Goal: Task Accomplishment & Management: Use online tool/utility

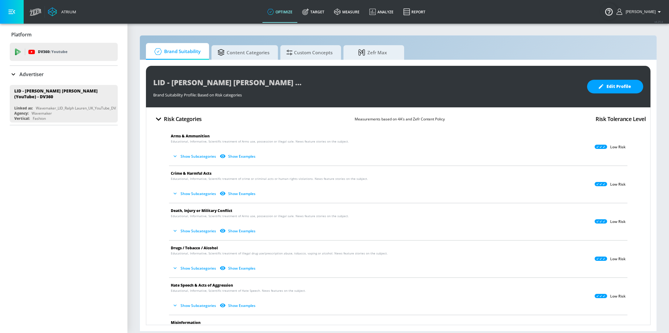
scroll to position [162, 0]
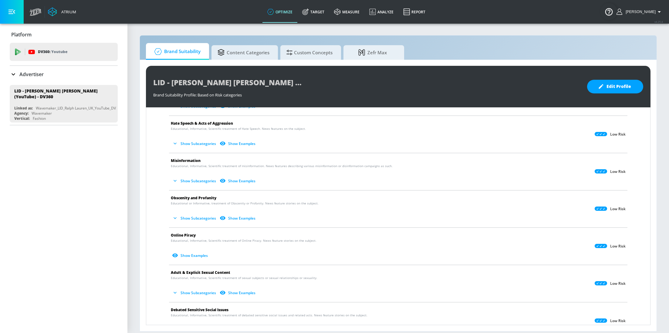
click at [39, 69] on div "Advertiser" at bounding box center [64, 74] width 108 height 17
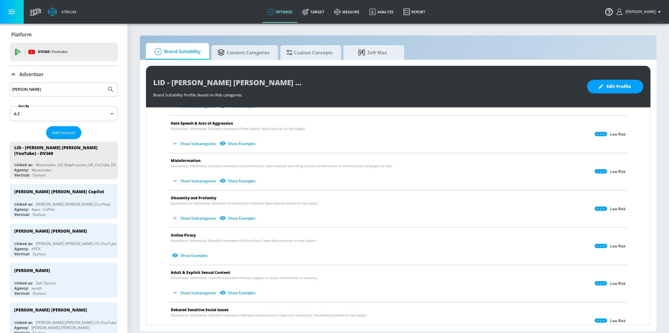
click at [40, 87] on input "ralph" at bounding box center [58, 90] width 92 height 8
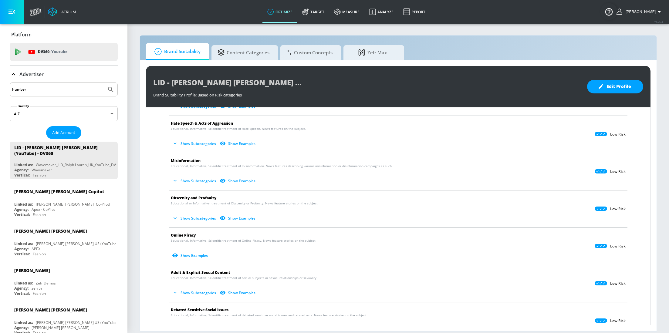
type input "humber"
click at [104, 83] on button "Submit Search" at bounding box center [110, 89] width 13 height 13
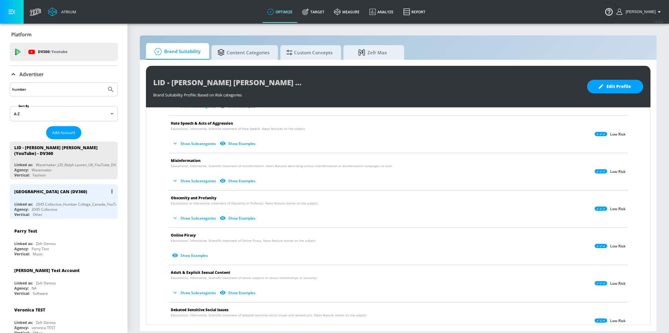
click at [53, 202] on div "2045 Collective_Humber College_Canada_YouTube_DV360" at bounding box center [85, 204] width 99 height 5
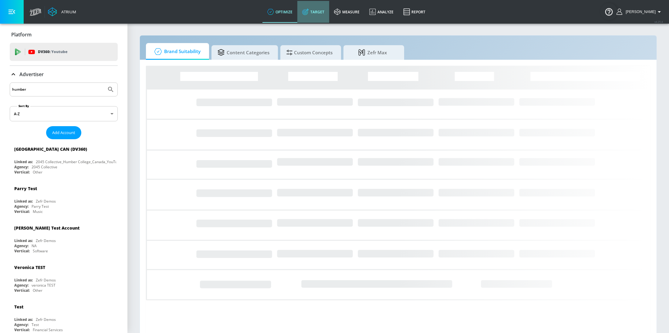
click at [308, 7] on link "Target" at bounding box center [313, 12] width 32 height 22
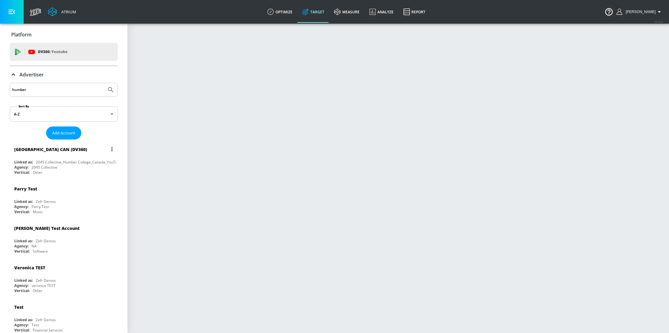
click at [66, 165] on div "Agency: 2045 Collective" at bounding box center [65, 167] width 102 height 5
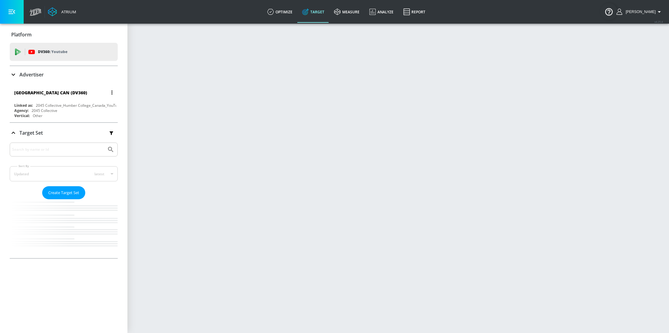
click at [52, 99] on div "Humber College CAN (DV360)" at bounding box center [65, 92] width 102 height 15
click at [57, 98] on div "Humber College CAN (DV360)" at bounding box center [65, 92] width 102 height 15
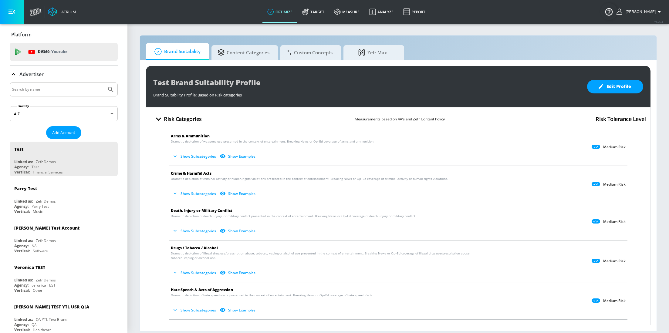
click at [63, 93] on input "Search by name" at bounding box center [58, 90] width 92 height 8
type input "humber"
click at [104, 83] on button "Submit Search" at bounding box center [110, 89] width 13 height 13
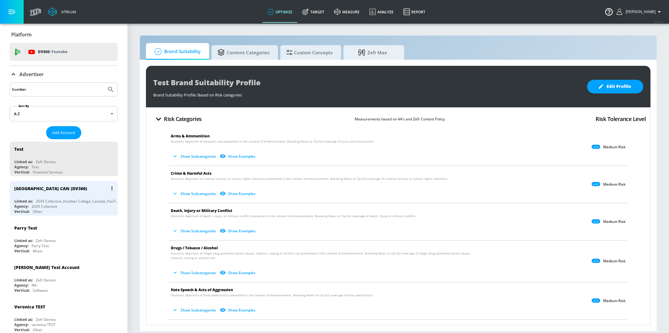
click at [32, 192] on div "Humber College CAN (DV360)" at bounding box center [65, 188] width 102 height 15
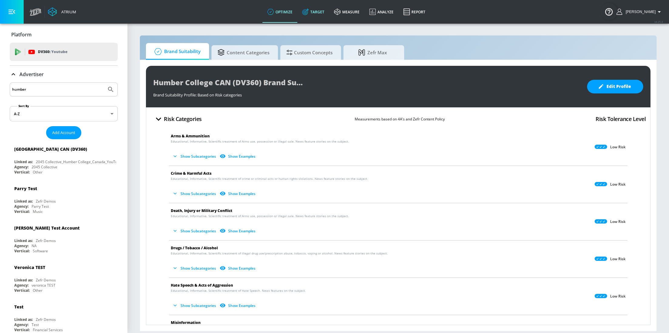
click at [320, 11] on link "Target" at bounding box center [313, 12] width 32 height 22
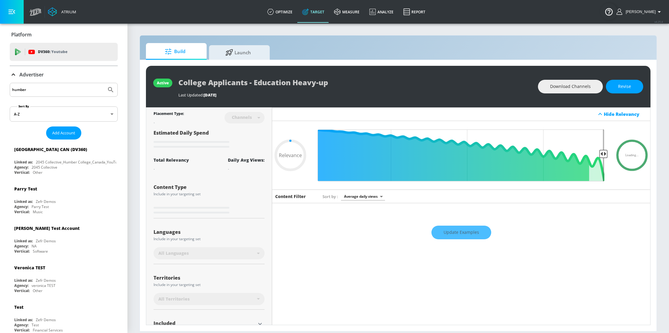
click at [13, 77] on icon at bounding box center [13, 74] width 7 height 7
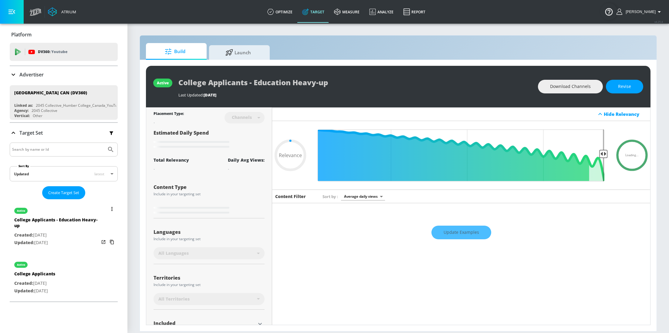
type input "0.75"
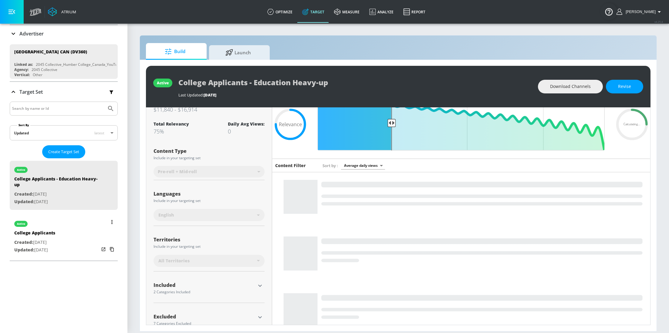
scroll to position [44, 0]
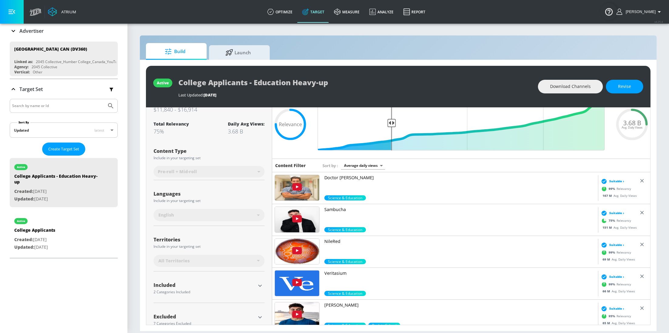
click at [33, 29] on p "Advertiser" at bounding box center [31, 31] width 24 height 7
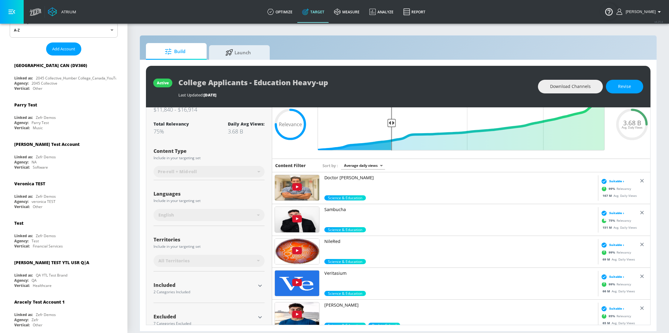
scroll to position [0, 0]
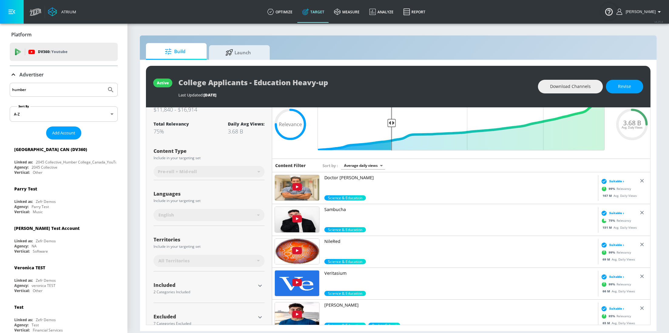
click at [41, 87] on input "humber" at bounding box center [58, 90] width 92 height 8
type input "[GEOGRAPHIC_DATA]"
click at [104, 83] on button "Submit Search" at bounding box center [110, 89] width 13 height 13
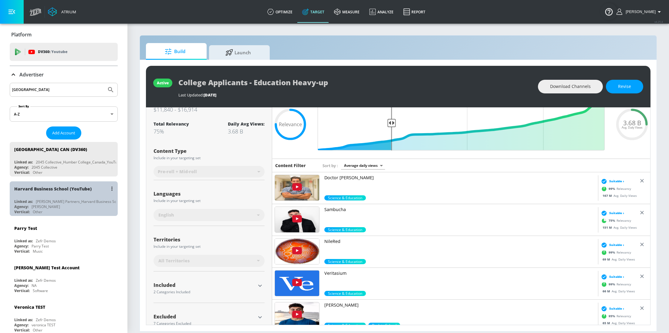
click at [60, 204] on div "Agency: [PERSON_NAME]" at bounding box center [65, 206] width 102 height 5
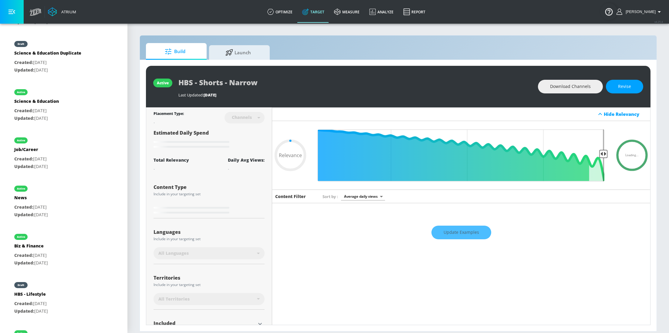
scroll to position [412, 0]
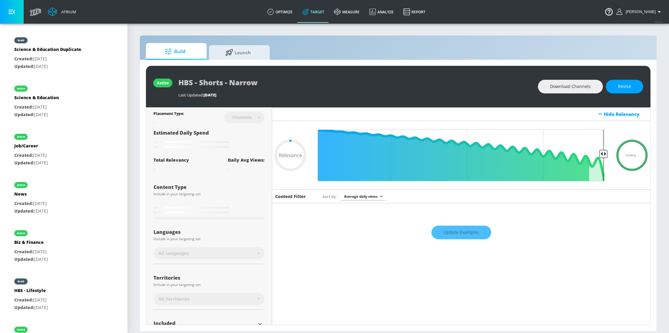
type input "0.76"
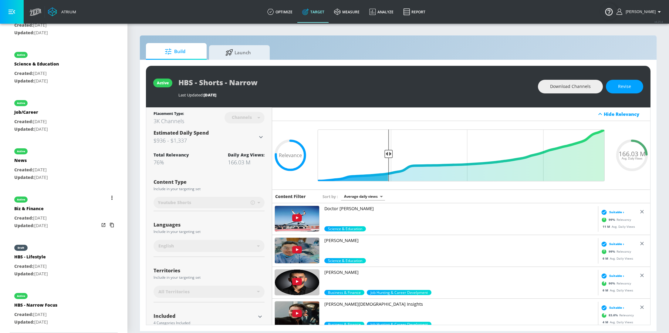
scroll to position [446, 0]
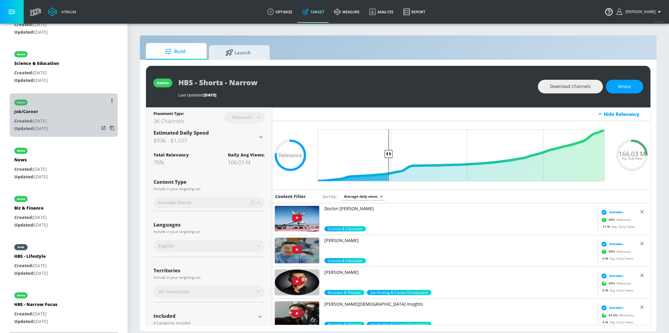
click at [64, 121] on div "active Job/Career Created: Dec. 04, 2024 Updated: Dec. 04, 2024" at bounding box center [64, 114] width 108 height 43
type input "Job/Career"
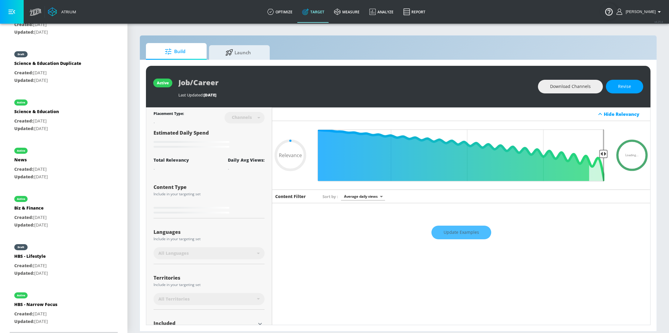
scroll to position [52, 0]
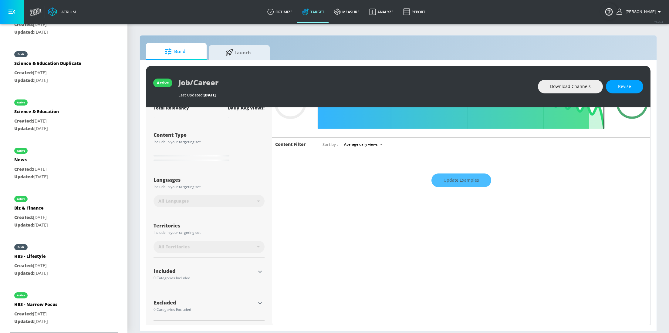
type input "0.76"
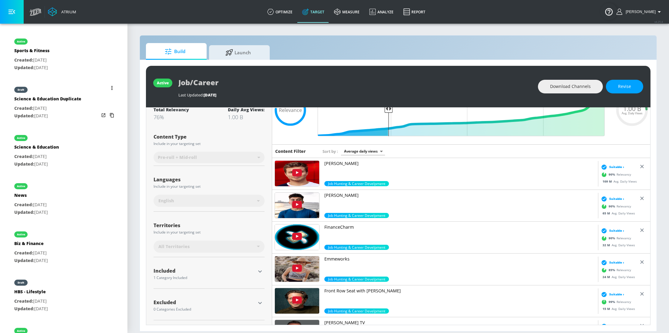
scroll to position [446, 0]
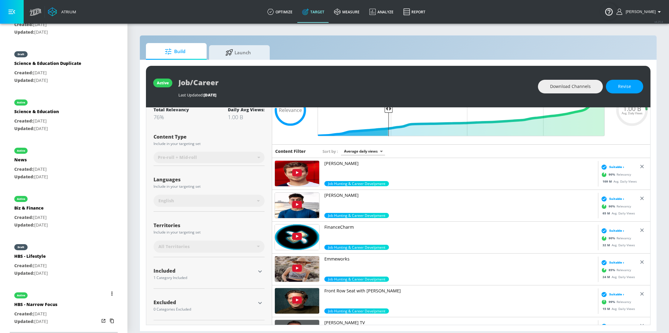
click at [43, 311] on p "Created: Dec. 04, 2024" at bounding box center [35, 314] width 43 height 8
type input "HBS - Narrow Focus"
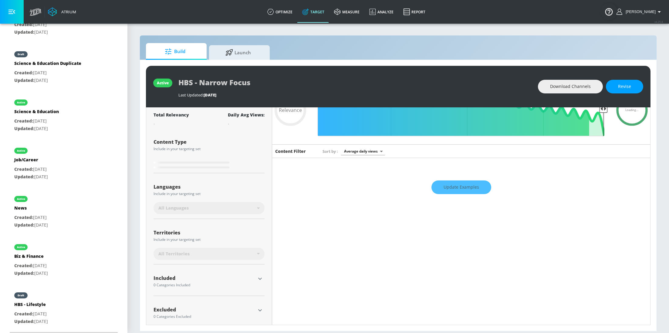
scroll to position [52, 0]
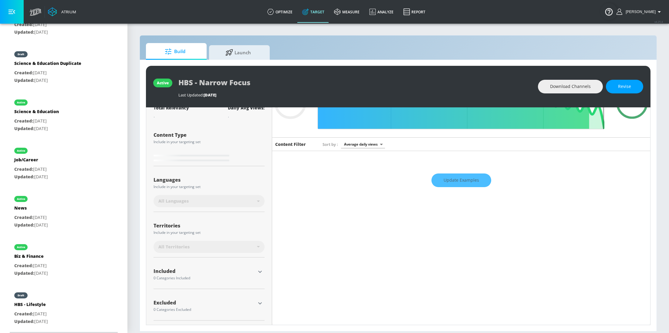
type input "0.76"
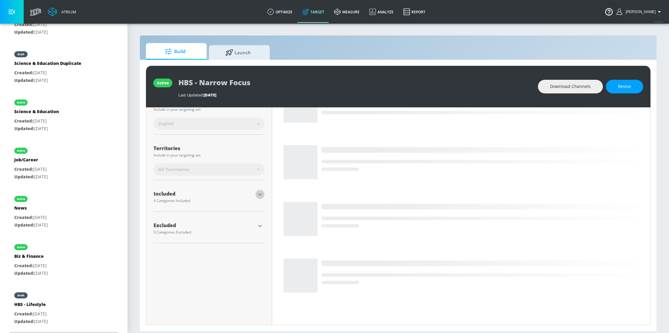
click at [259, 193] on icon "button" at bounding box center [259, 194] width 7 height 7
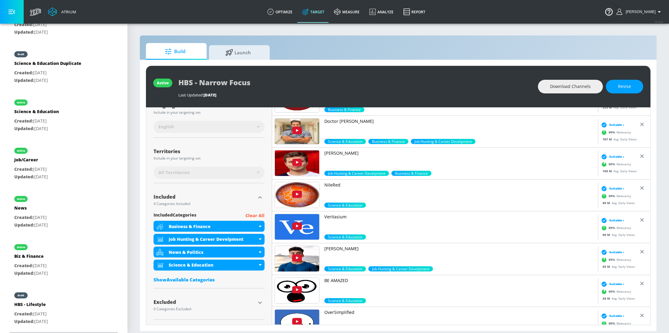
scroll to position [119, 0]
click at [235, 50] on span "Launch" at bounding box center [238, 51] width 46 height 15
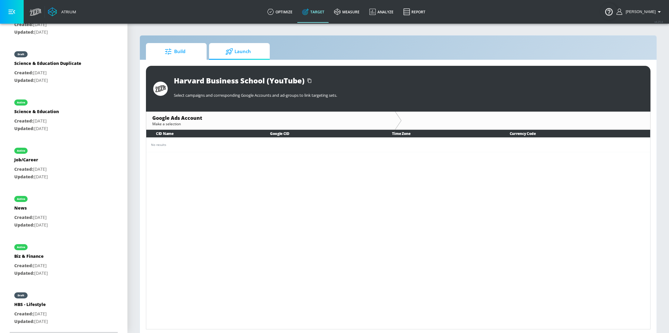
click at [188, 53] on span "Build" at bounding box center [175, 51] width 46 height 15
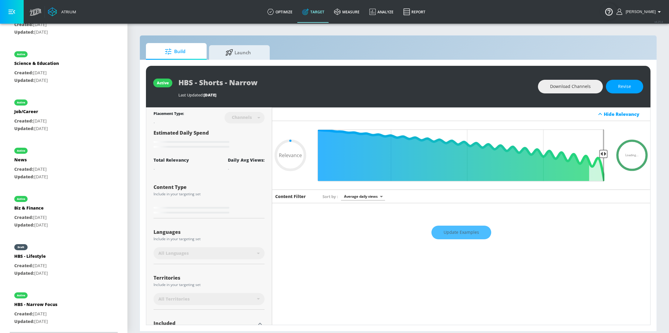
type input "0.76"
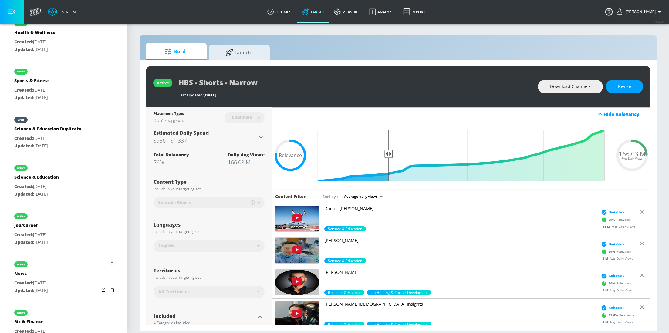
scroll to position [446, 0]
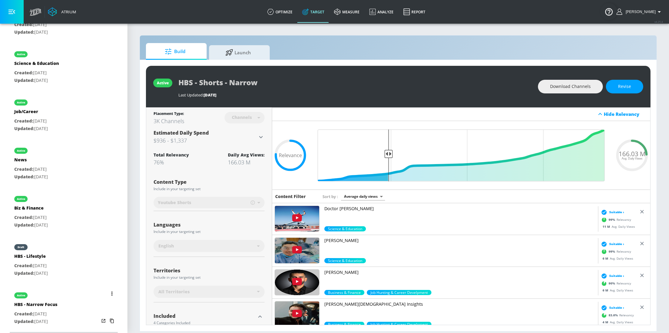
click at [49, 303] on div "HBS - Narrow Focus" at bounding box center [35, 306] width 43 height 9
type input "HBS - Narrow Focus"
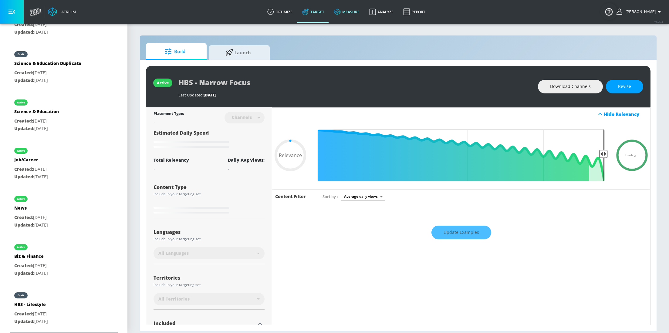
type input "0.76"
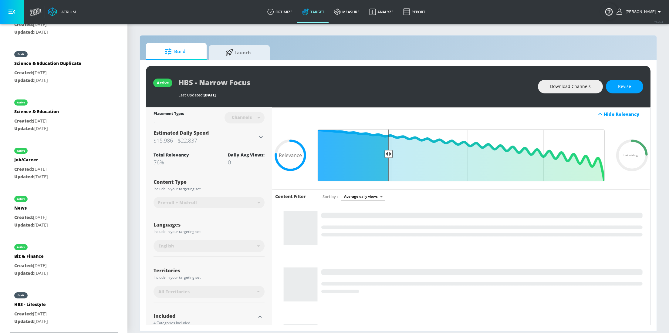
click at [520, 32] on section "Build Launch active HBS - Narrow Focus Last Updated: 300 days ago Download Chan…" at bounding box center [398, 178] width 542 height 310
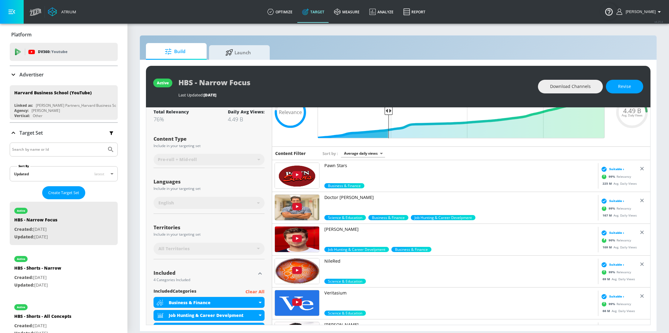
click at [29, 76] on p "Advertiser" at bounding box center [31, 74] width 24 height 7
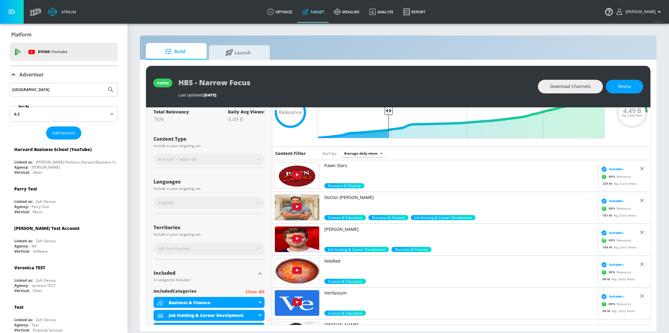
click at [44, 91] on input "[GEOGRAPHIC_DATA]" at bounding box center [58, 90] width 92 height 8
type input "spinmaster"
click at [104, 83] on button "Submit Search" at bounding box center [110, 89] width 13 height 13
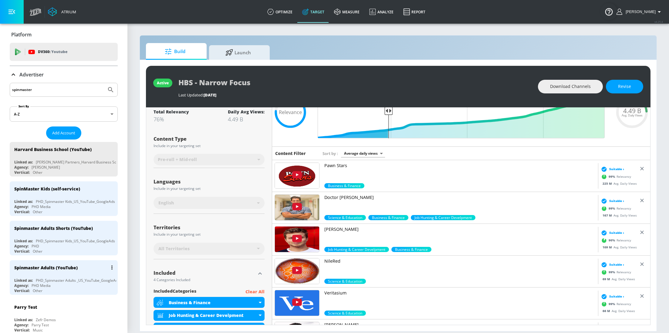
click at [51, 281] on div "PHD_Spinmaster Adults _US_YouTube_GoogleAds" at bounding box center [78, 280] width 84 height 5
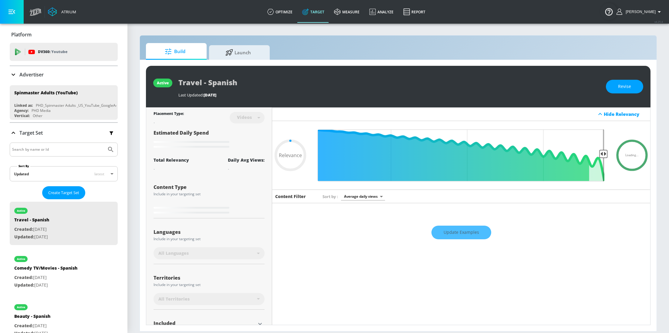
type input "0.05"
click at [236, 48] on span "Launch" at bounding box center [238, 51] width 46 height 15
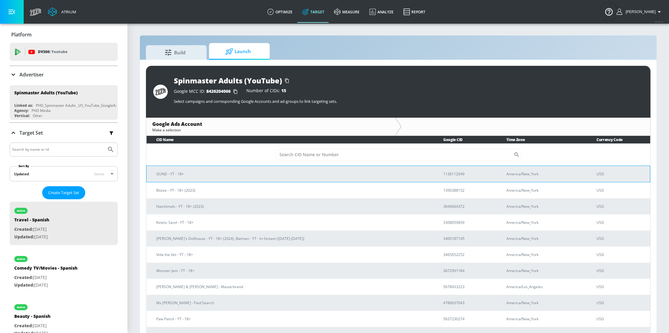
click at [213, 168] on td "GUND - YT - 18+" at bounding box center [290, 174] width 287 height 16
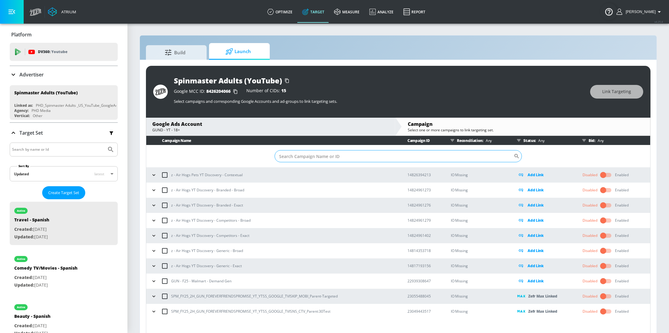
click at [340, 161] on input "Sort By" at bounding box center [394, 156] width 239 height 12
paste input "SPM_FY25_2H_GUN_FOREVERFRIENDSPROMISE_YT_YTSS_GOOGLE_TVISNS_CTV_Parent:30Test"
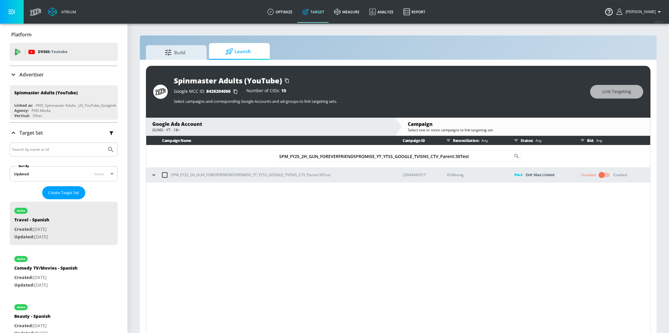
type input "SPM_FY25_2H_GUN_FOREVERFRIENDSPROMISE_YT_YTSS_GOOGLE_TVISNS_CTV_Parent:30Test"
click at [617, 174] on div "Enabled" at bounding box center [621, 174] width 14 height 5
click at [609, 174] on input "checkbox" at bounding box center [601, 175] width 35 height 12
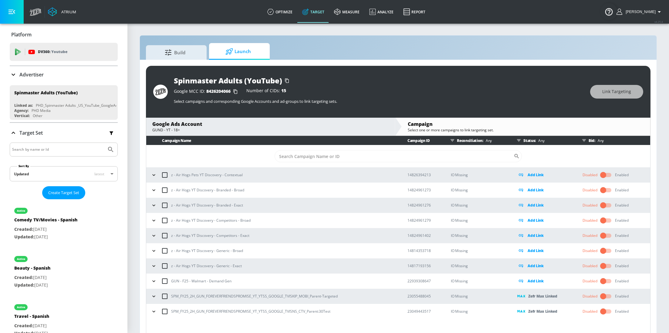
click at [154, 312] on icon "button" at bounding box center [154, 312] width 6 height 6
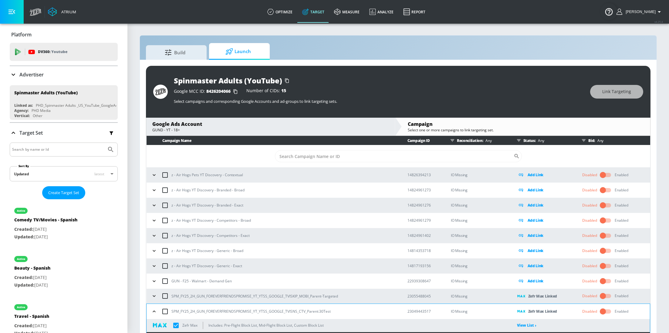
click at [603, 313] on input "checkbox" at bounding box center [603, 312] width 35 height 12
checkbox input "true"
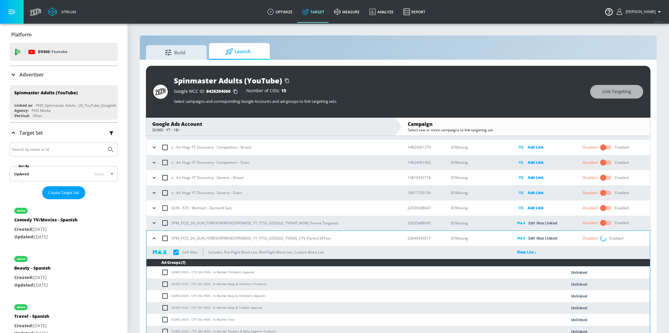
scroll to position [87, 0]
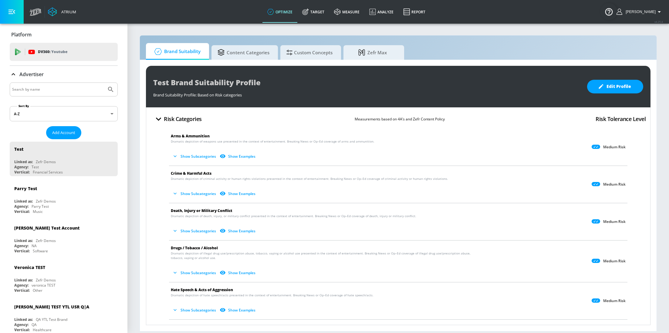
click at [80, 89] on input "Search by name" at bounding box center [58, 90] width 92 height 8
type input "spinmaster"
click at [104, 83] on button "Submit Search" at bounding box center [110, 89] width 13 height 13
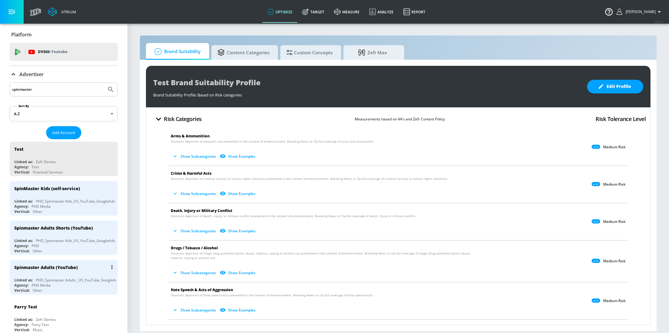
click at [64, 273] on div "Spinmaster Adults (YouTube) Linked as: PHD_Spinmaster Adults _US_YouTube_Google…" at bounding box center [64, 277] width 108 height 35
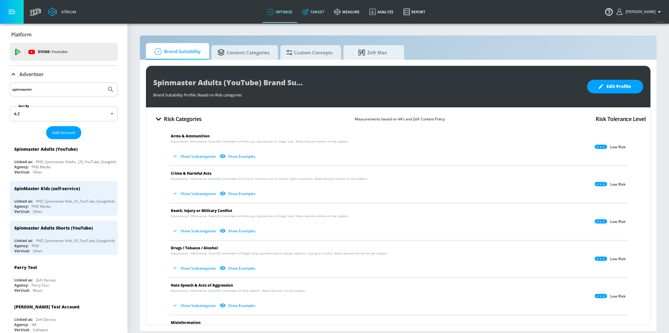
click at [322, 15] on link "Target" at bounding box center [313, 12] width 32 height 22
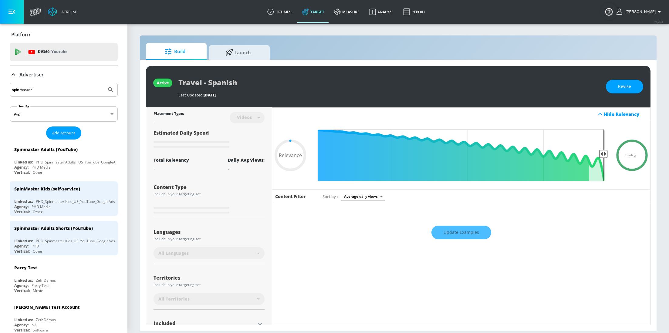
type input "0.05"
click at [239, 52] on span "Launch" at bounding box center [238, 51] width 46 height 15
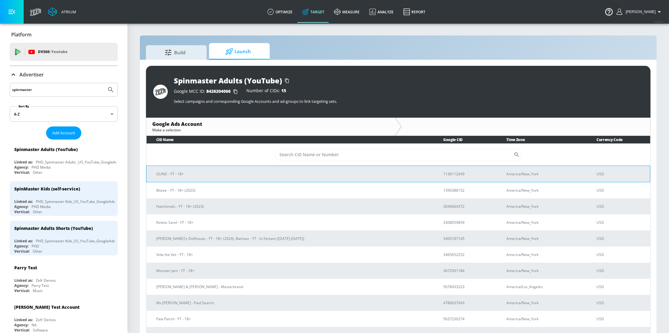
click at [202, 173] on p "GUND - YT - 18+" at bounding box center [292, 174] width 272 height 6
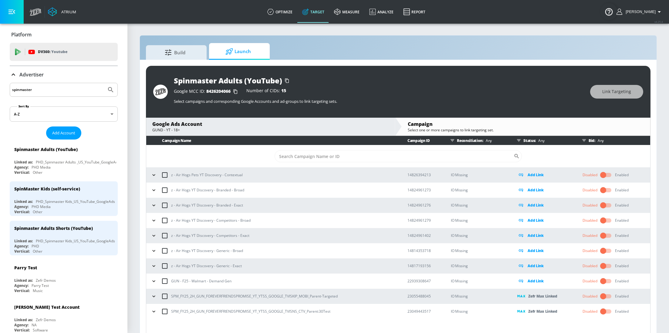
scroll to position [8, 0]
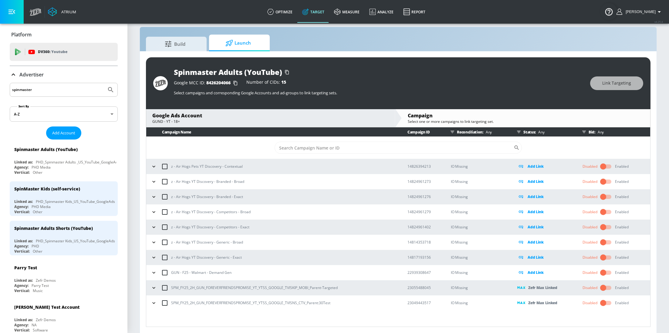
click at [606, 301] on input "checkbox" at bounding box center [603, 303] width 35 height 12
click at [648, 11] on span "[PERSON_NAME]" at bounding box center [639, 12] width 32 height 4
click at [636, 27] on div "Logout" at bounding box center [636, 28] width 51 height 7
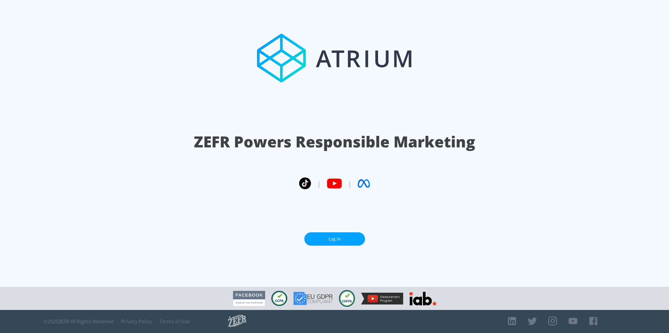
click at [347, 233] on link "Log In" at bounding box center [334, 239] width 61 height 14
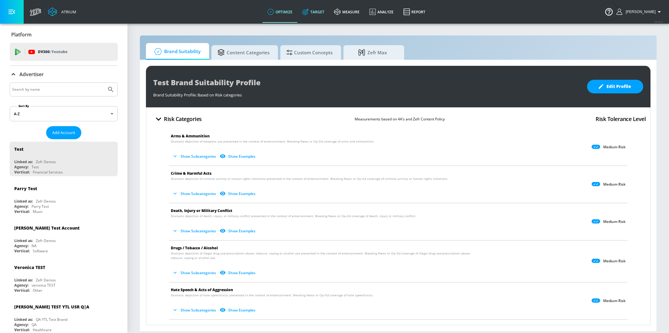
click at [322, 10] on link "Target" at bounding box center [313, 12] width 32 height 22
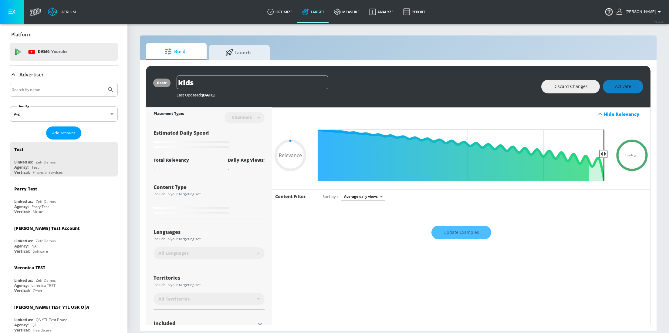
type input "0.59"
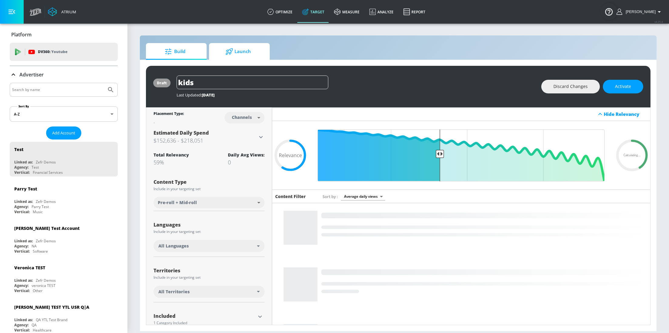
click at [232, 53] on icon at bounding box center [229, 51] width 8 height 7
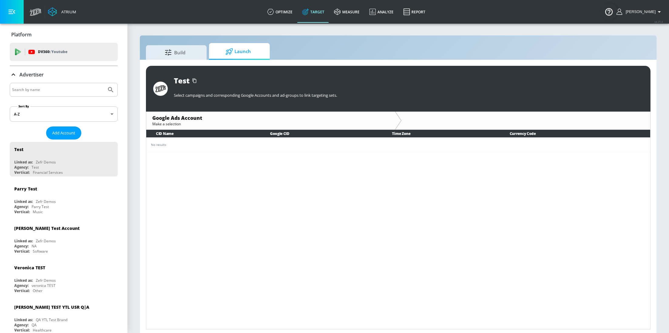
click at [62, 91] on input "Search by name" at bounding box center [58, 90] width 92 height 8
click at [104, 83] on button "Submit Search" at bounding box center [110, 89] width 13 height 13
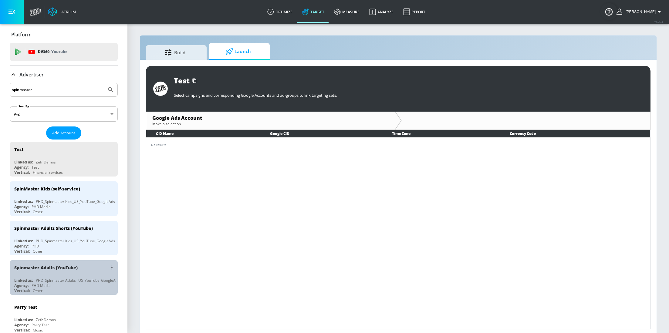
click at [54, 269] on div "Spinmaster Adults (YouTube)" at bounding box center [45, 268] width 63 height 6
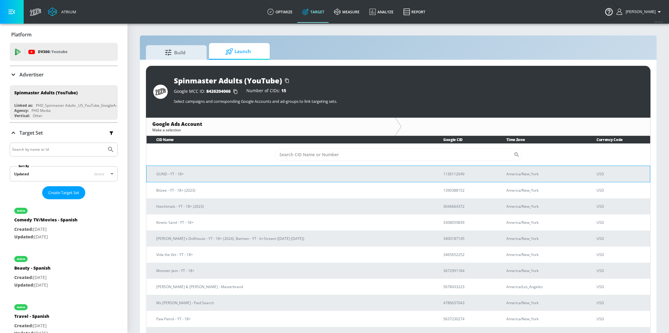
click at [222, 169] on td "GUND - YT - 18+" at bounding box center [290, 174] width 287 height 16
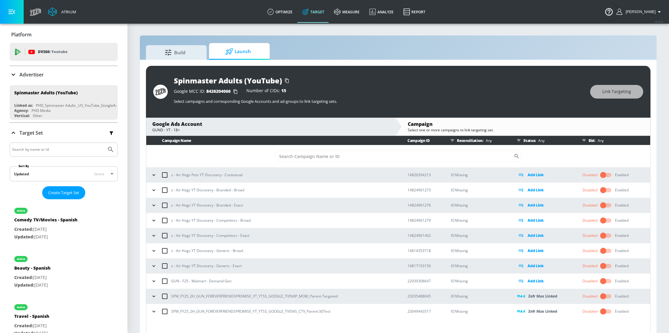
click at [617, 311] on div "Enabled" at bounding box center [622, 311] width 14 height 5
click at [595, 311] on div "Disabled" at bounding box center [590, 311] width 15 height 5
click at [606, 311] on input "checkbox" at bounding box center [603, 312] width 35 height 12
click at [33, 74] on p "Advertiser" at bounding box center [31, 74] width 24 height 7
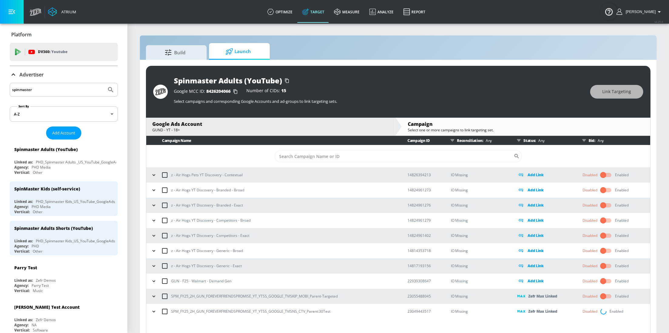
click at [49, 90] on input "spinmaster" at bounding box center [58, 90] width 92 height 8
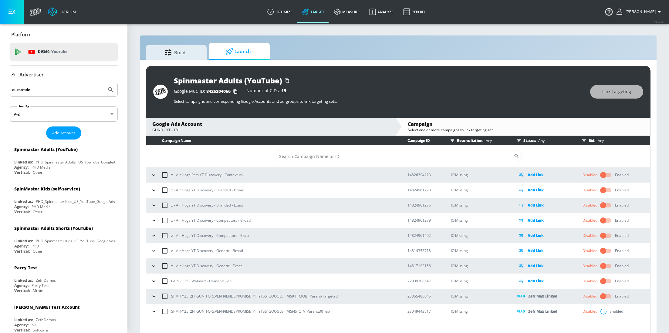
type input "questrade"
click at [104, 83] on button "Submit Search" at bounding box center [110, 89] width 13 height 13
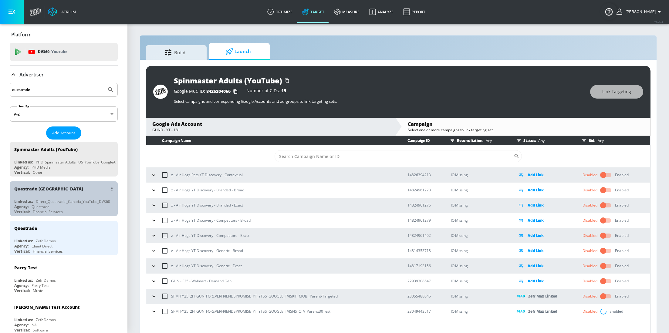
click at [49, 206] on div "Questrade" at bounding box center [41, 206] width 18 height 5
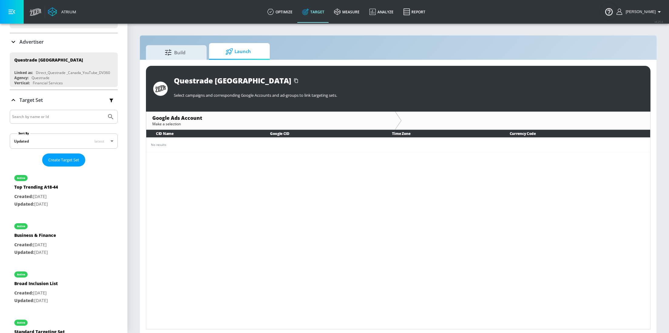
scroll to position [36, 0]
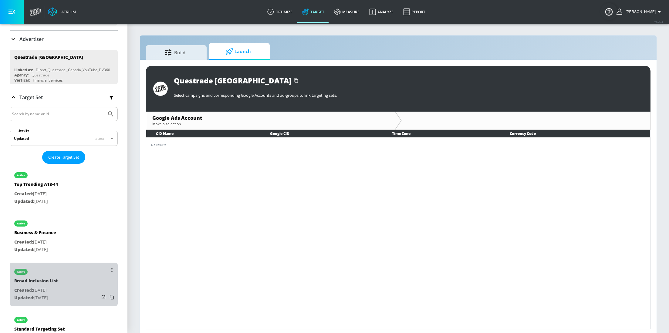
click at [65, 290] on div "active Broad Inclusion List Created: [DATE] Updated: [DATE]" at bounding box center [64, 284] width 108 height 43
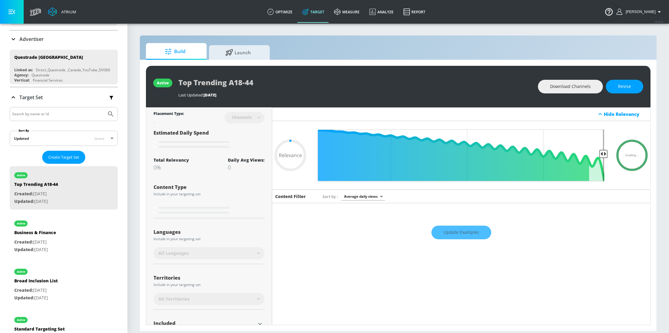
type input "0.6"
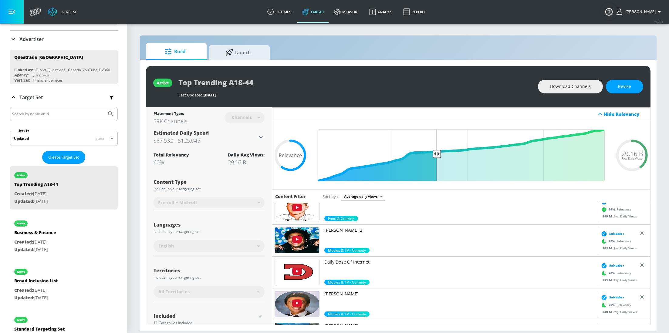
scroll to position [78, 0]
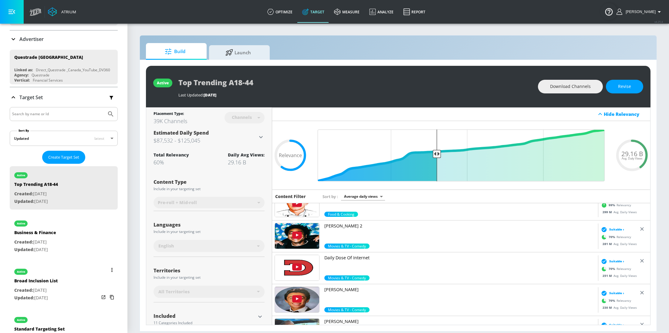
click at [53, 283] on div "Broad Inclusion List" at bounding box center [35, 282] width 43 height 9
type input "Broad Inclusion List"
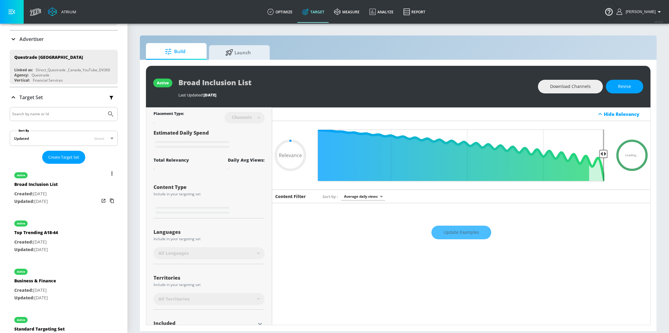
type input "0.6"
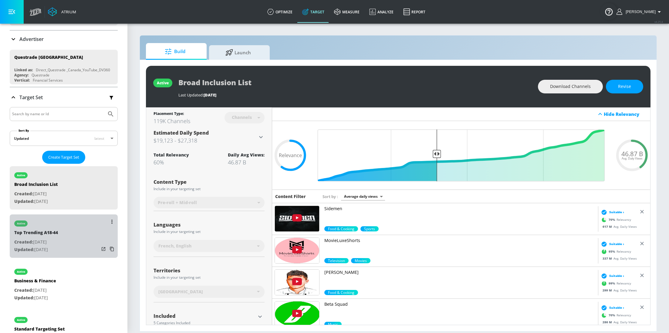
click at [55, 239] on p "Created: [DATE]" at bounding box center [36, 243] width 44 height 8
type input "Top Trending A18-44"
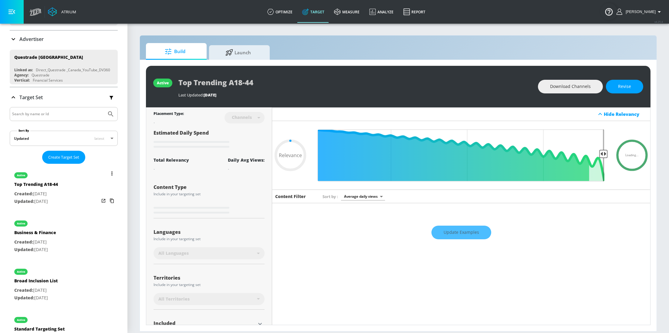
type input "0.6"
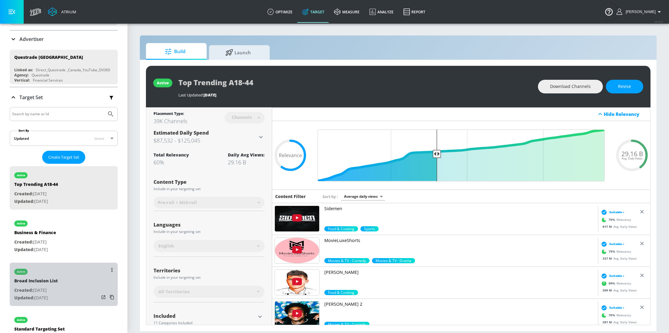
click at [58, 279] on div "Broad Inclusion List" at bounding box center [35, 282] width 43 height 9
type input "Broad Inclusion List"
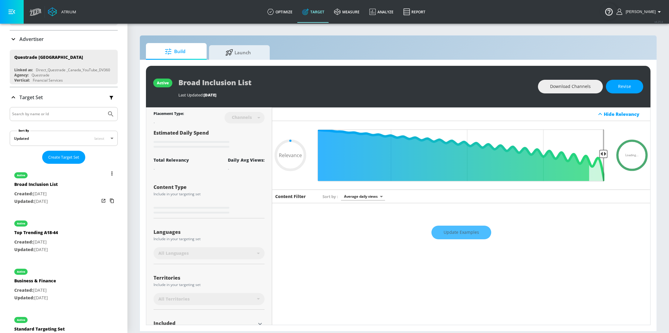
type input "0.6"
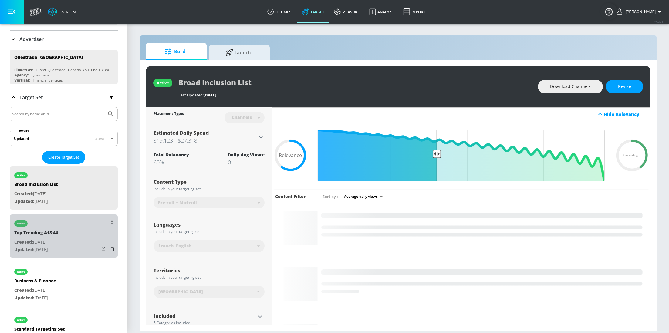
click at [58, 255] on div "active Top Trending A18-44 Created: [DATE] Updated: [DATE]" at bounding box center [36, 236] width 44 height 42
type input "Top Trending A18-44"
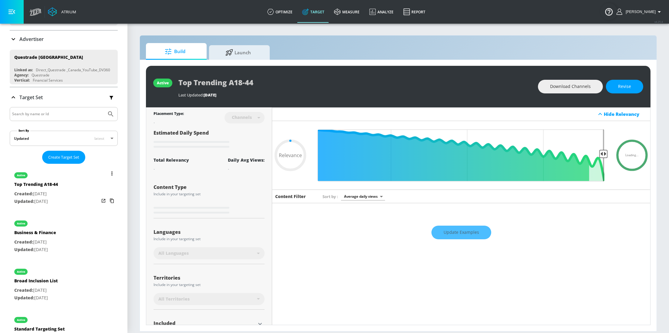
type input "0.6"
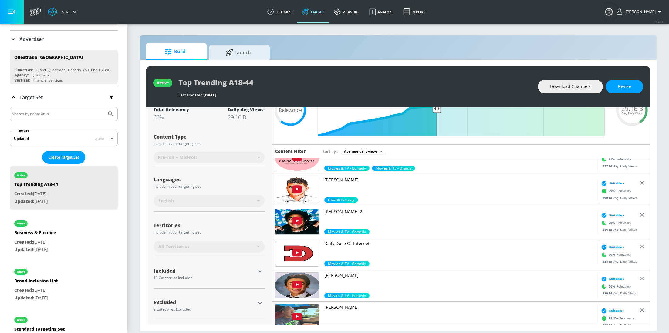
scroll to position [44, 0]
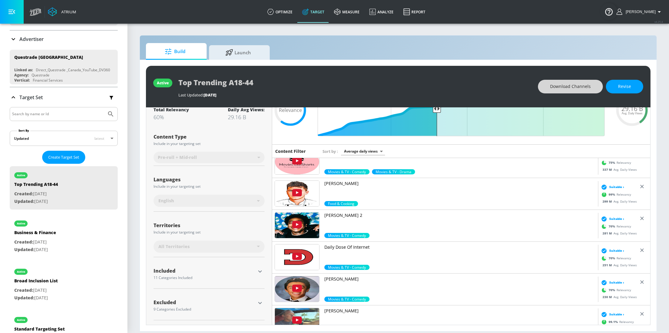
click at [579, 86] on span "Download Channels" at bounding box center [570, 87] width 41 height 8
click at [33, 42] on p "Advertiser" at bounding box center [31, 39] width 24 height 7
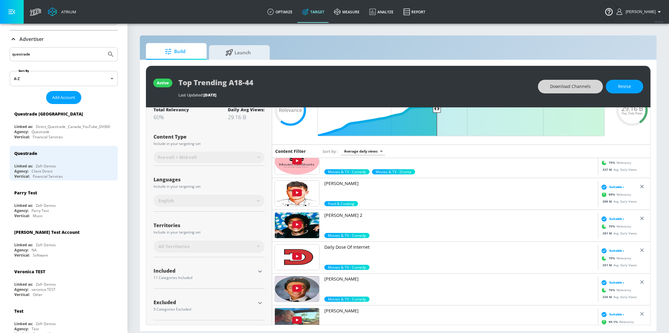
click at [36, 55] on input "questrade" at bounding box center [58, 54] width 92 height 8
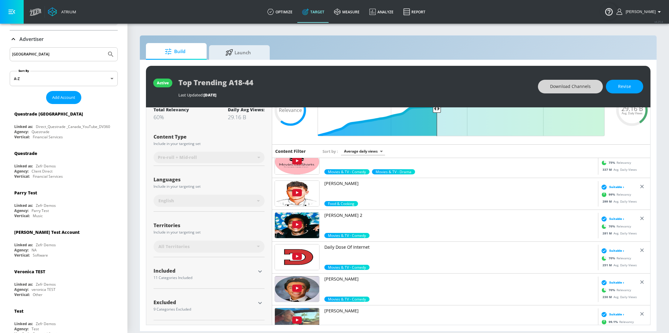
type input "[GEOGRAPHIC_DATA]"
click at [104, 48] on button "Submit Search" at bounding box center [110, 54] width 13 height 13
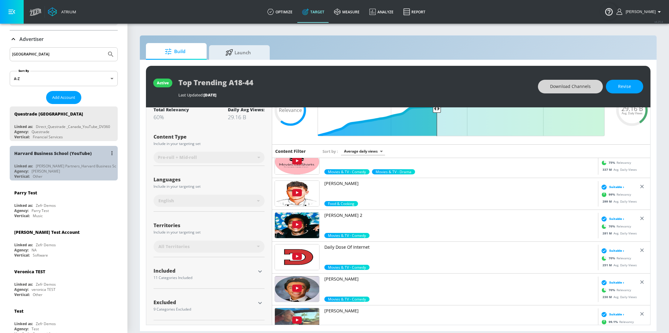
click at [49, 169] on div "Agency: [PERSON_NAME]" at bounding box center [65, 171] width 102 height 5
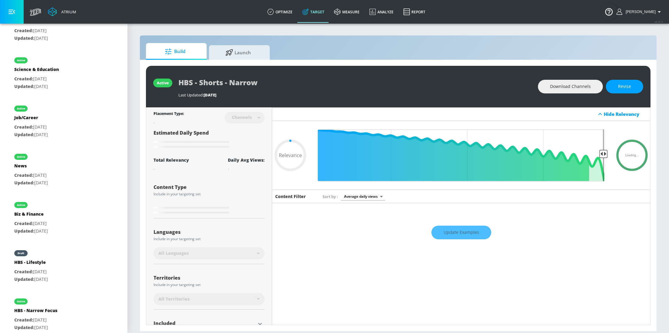
scroll to position [446, 0]
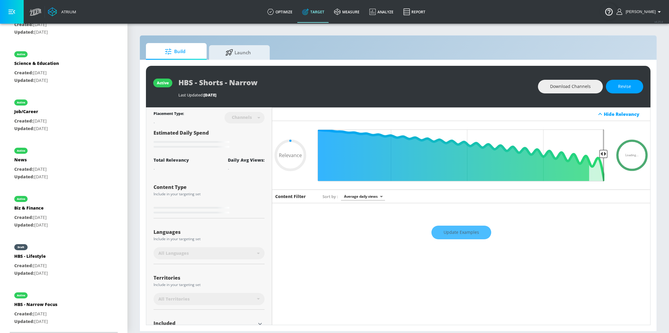
type input "0.76"
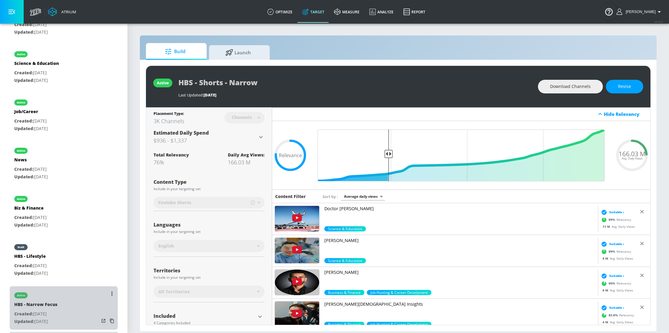
click at [36, 307] on div "HBS - Narrow Focus" at bounding box center [35, 306] width 43 height 9
type input "HBS - Narrow Focus"
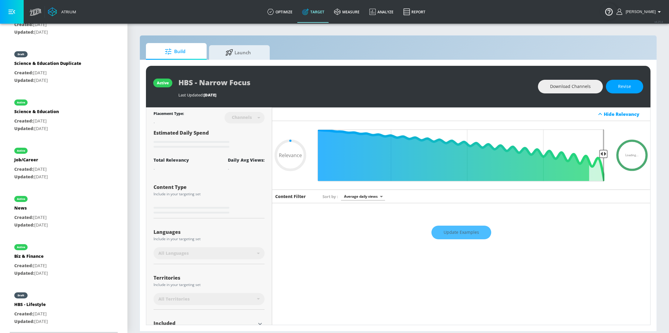
type input "0.76"
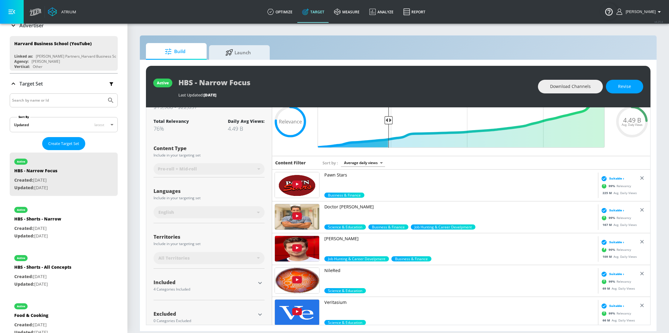
scroll to position [40, 0]
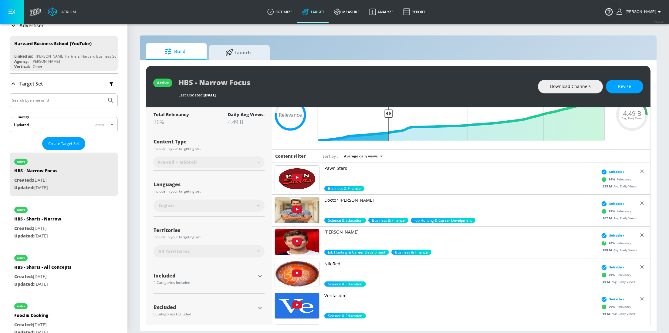
click at [259, 276] on icon "button" at bounding box center [260, 277] width 4 height 2
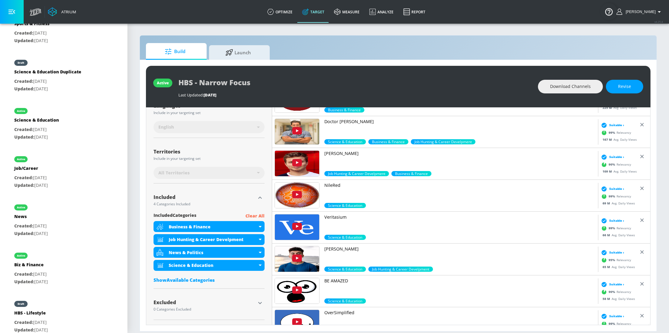
scroll to position [446, 0]
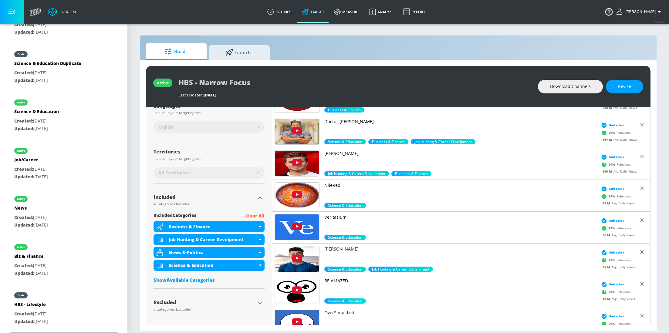
click at [48, 306] on div "HBS - Lifestyle" at bounding box center [31, 306] width 34 height 9
type input "HBS - Lifestyle"
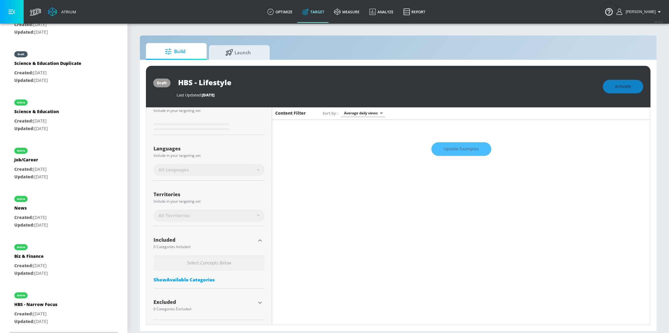
scroll to position [83, 0]
type input "0.76"
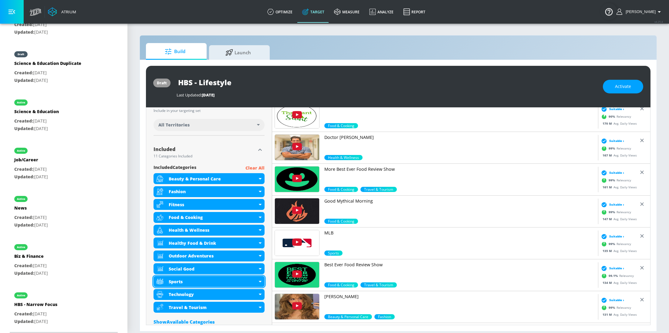
scroll to position [169, 0]
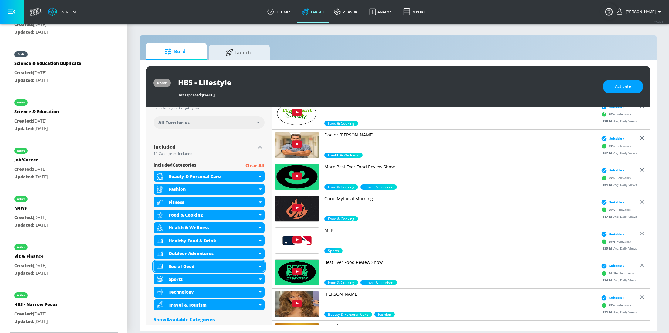
click at [260, 266] on icon at bounding box center [260, 267] width 3 height 2
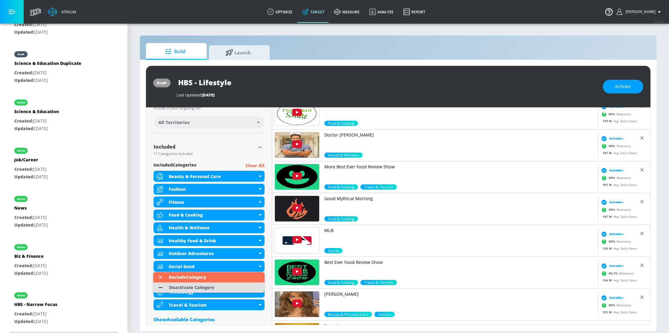
click at [218, 288] on li "Deactivate Category" at bounding box center [208, 288] width 111 height 10
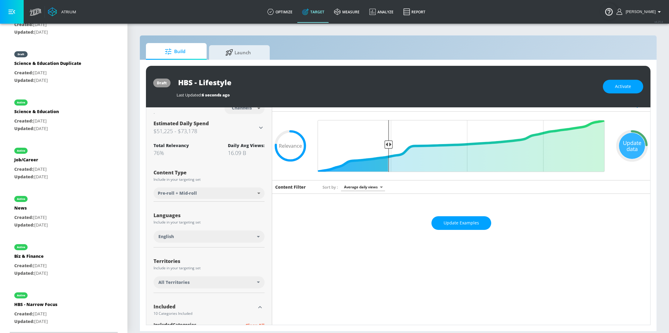
scroll to position [126, 0]
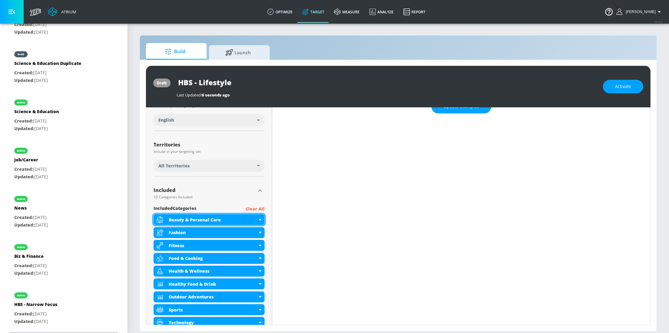
click at [260, 221] on div "Beauty & Personal Care" at bounding box center [209, 219] width 111 height 11
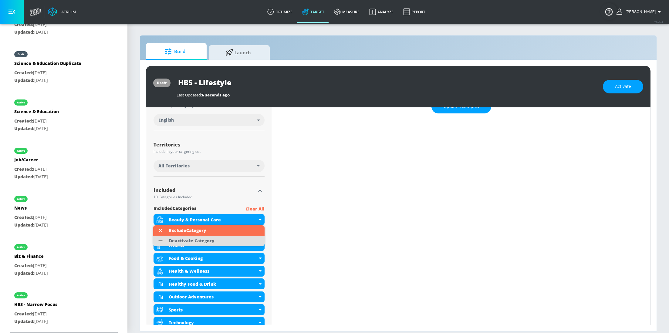
click at [226, 243] on li "Deactivate Category" at bounding box center [208, 241] width 111 height 10
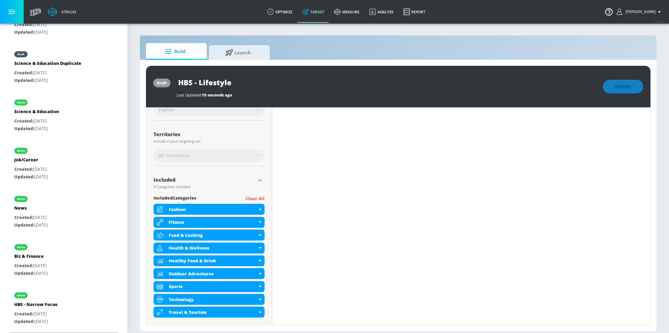
scroll to position [0, 0]
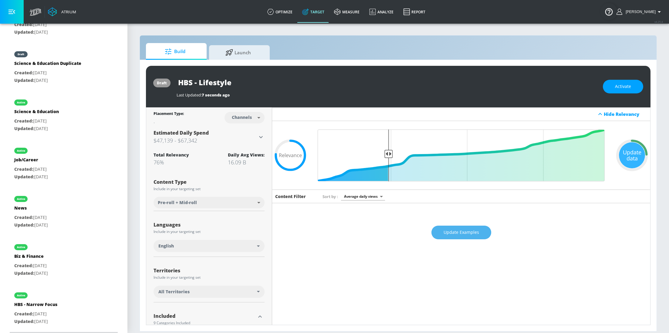
click at [437, 227] on button "Update Examples" at bounding box center [462, 233] width 60 height 14
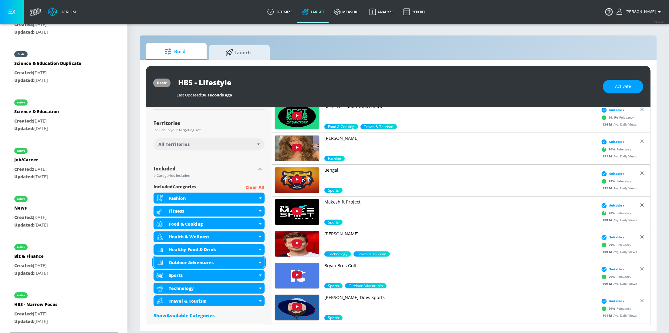
scroll to position [183, 0]
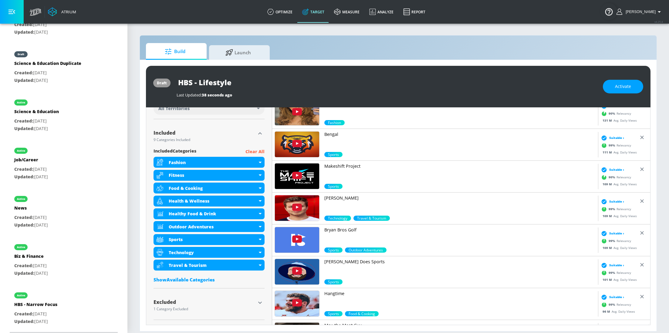
click at [192, 279] on div "Show Available Categories" at bounding box center [209, 280] width 111 height 6
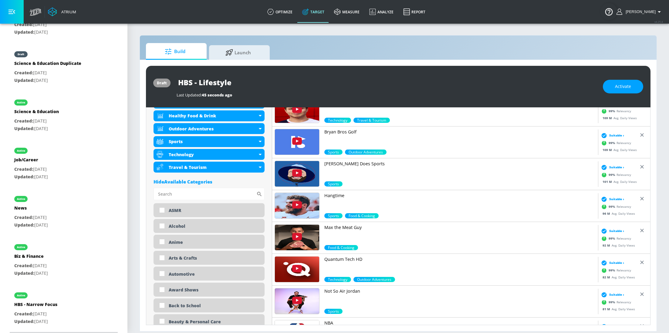
scroll to position [313, 0]
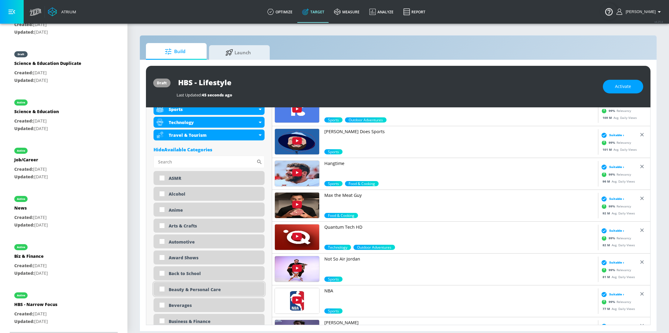
click at [164, 287] on input "checkbox" at bounding box center [162, 289] width 11 height 11
checkbox input "true"
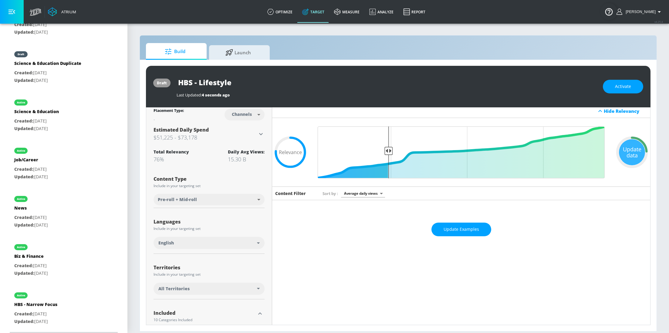
scroll to position [0, 0]
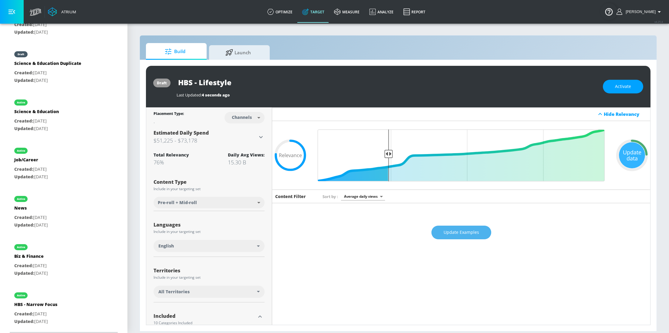
click at [455, 237] on button "Update Examples" at bounding box center [462, 233] width 60 height 14
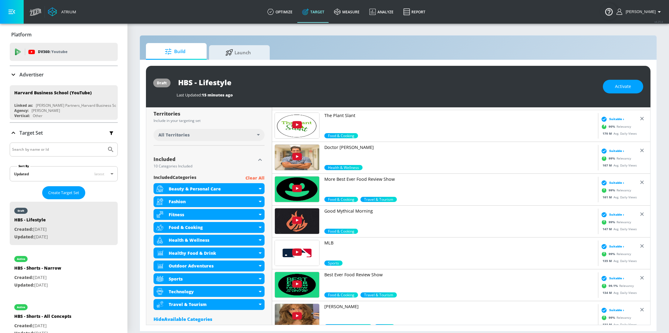
scroll to position [173, 0]
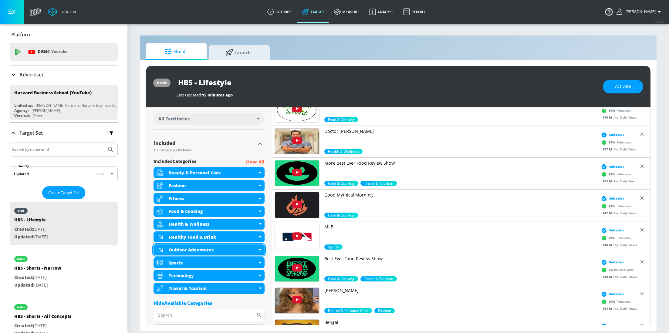
click at [259, 249] on icon at bounding box center [260, 250] width 3 height 2
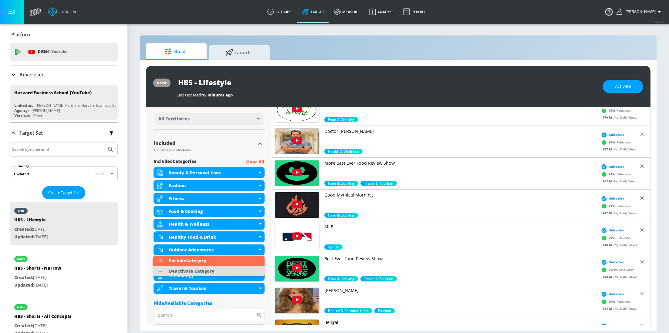
click at [215, 271] on div "Deactivate Category" at bounding box center [192, 271] width 52 height 10
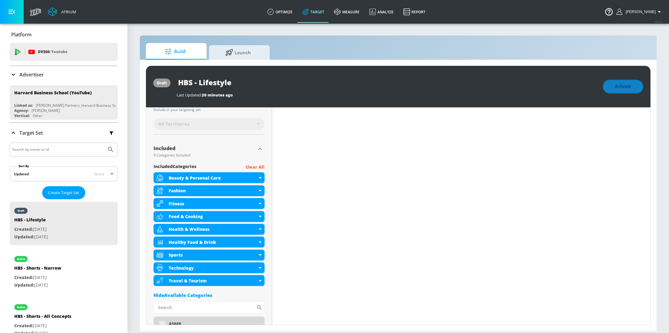
scroll to position [178, 0]
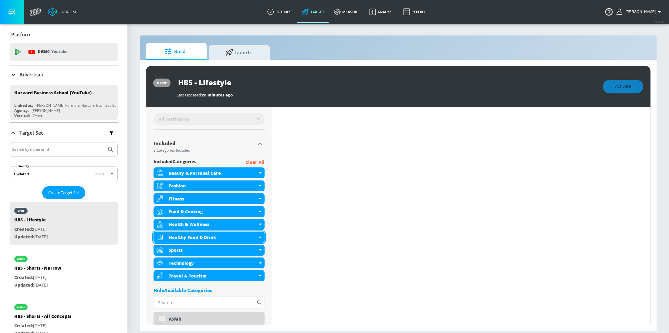
click at [260, 237] on icon at bounding box center [260, 238] width 3 height 2
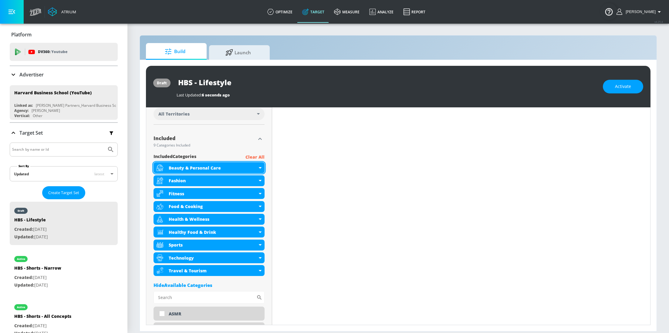
scroll to position [173, 0]
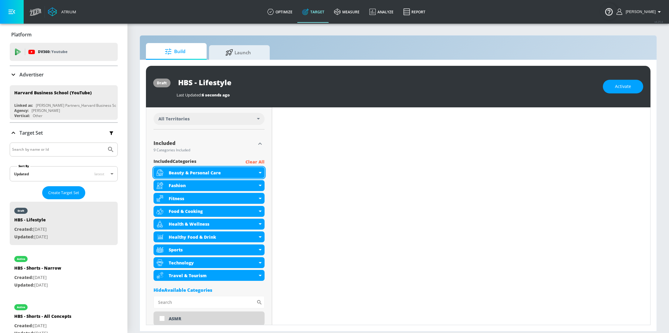
click at [260, 174] on div "Beauty & Personal Care" at bounding box center [209, 172] width 111 height 11
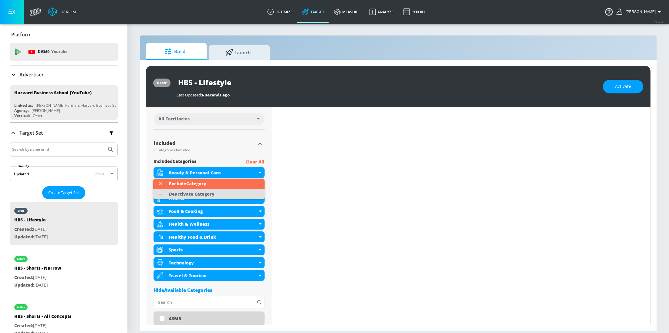
click at [232, 193] on li "Deactivate Category" at bounding box center [208, 194] width 111 height 10
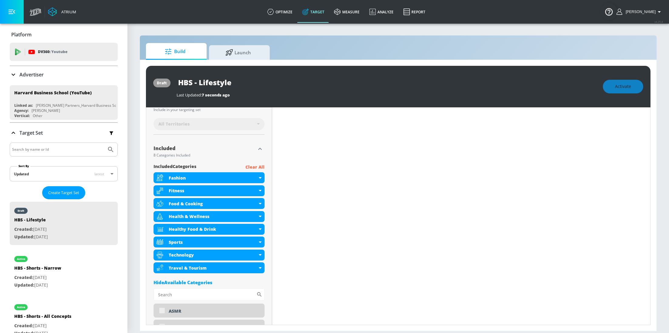
scroll to position [178, 0]
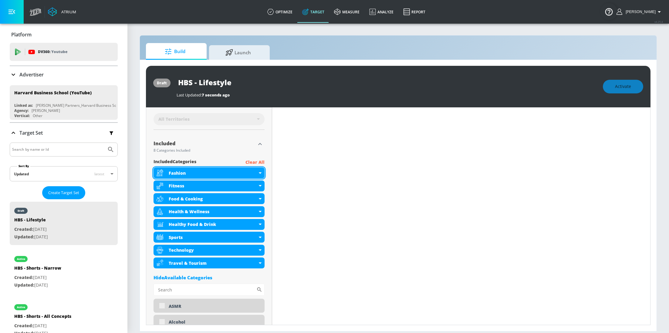
click at [259, 172] on icon at bounding box center [260, 173] width 3 height 2
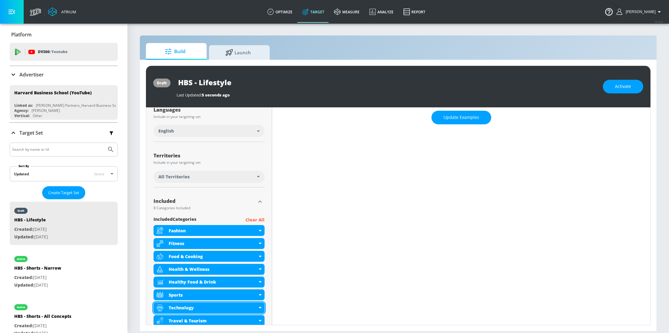
scroll to position [0, 0]
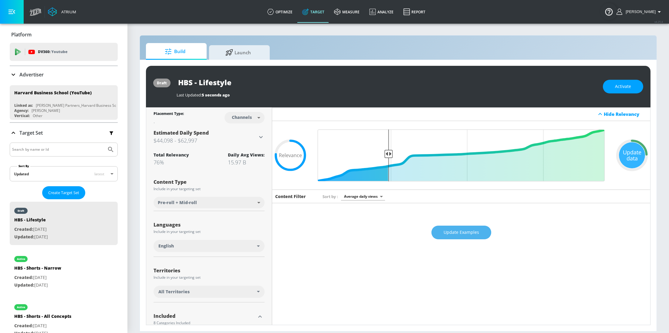
click at [470, 235] on span "Update Examples" at bounding box center [462, 233] width 36 height 8
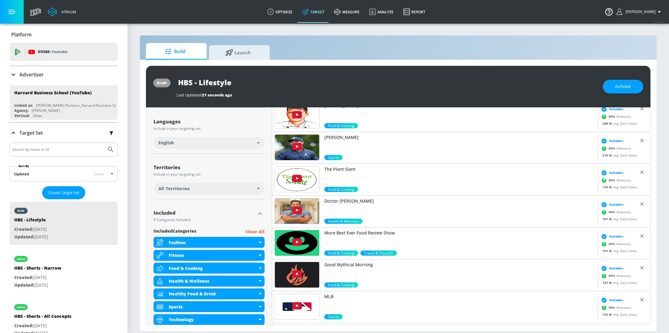
scroll to position [172, 0]
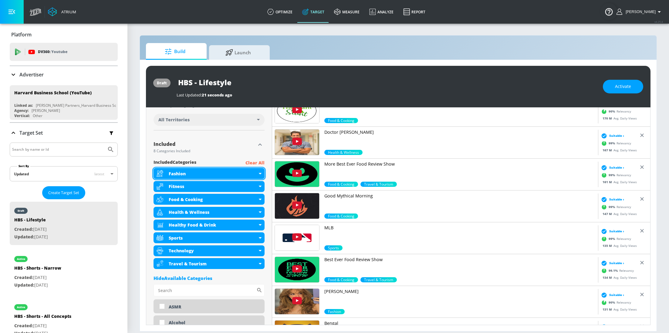
click at [260, 172] on div "Fashion" at bounding box center [209, 173] width 111 height 11
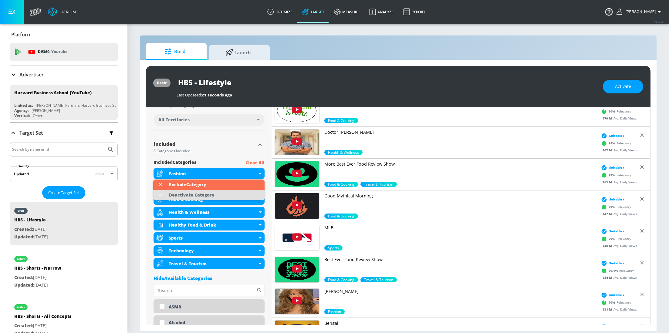
click at [237, 193] on li "Deactivate Category" at bounding box center [208, 195] width 111 height 10
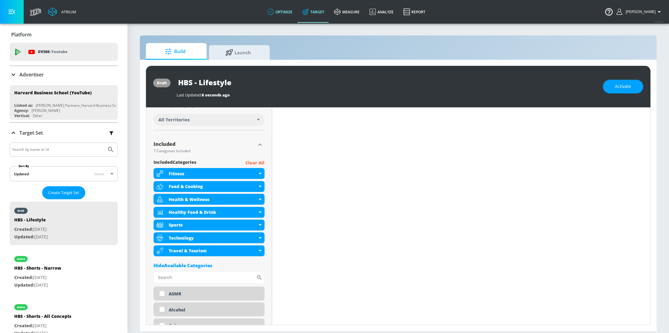
click at [282, 11] on link "optimize" at bounding box center [279, 12] width 35 height 22
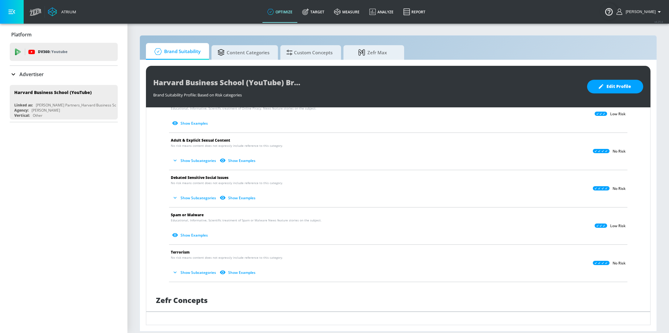
scroll to position [415, 0]
